Goal: Task Accomplishment & Management: Manage account settings

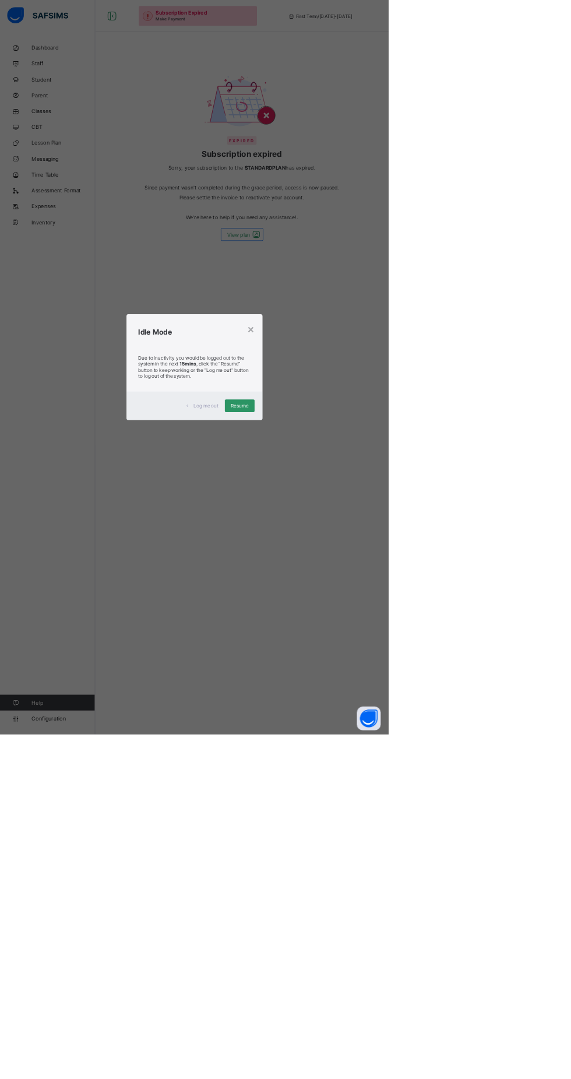
click at [365, 600] on span "Resume" at bounding box center [352, 596] width 26 height 9
